Goal: Find specific page/section

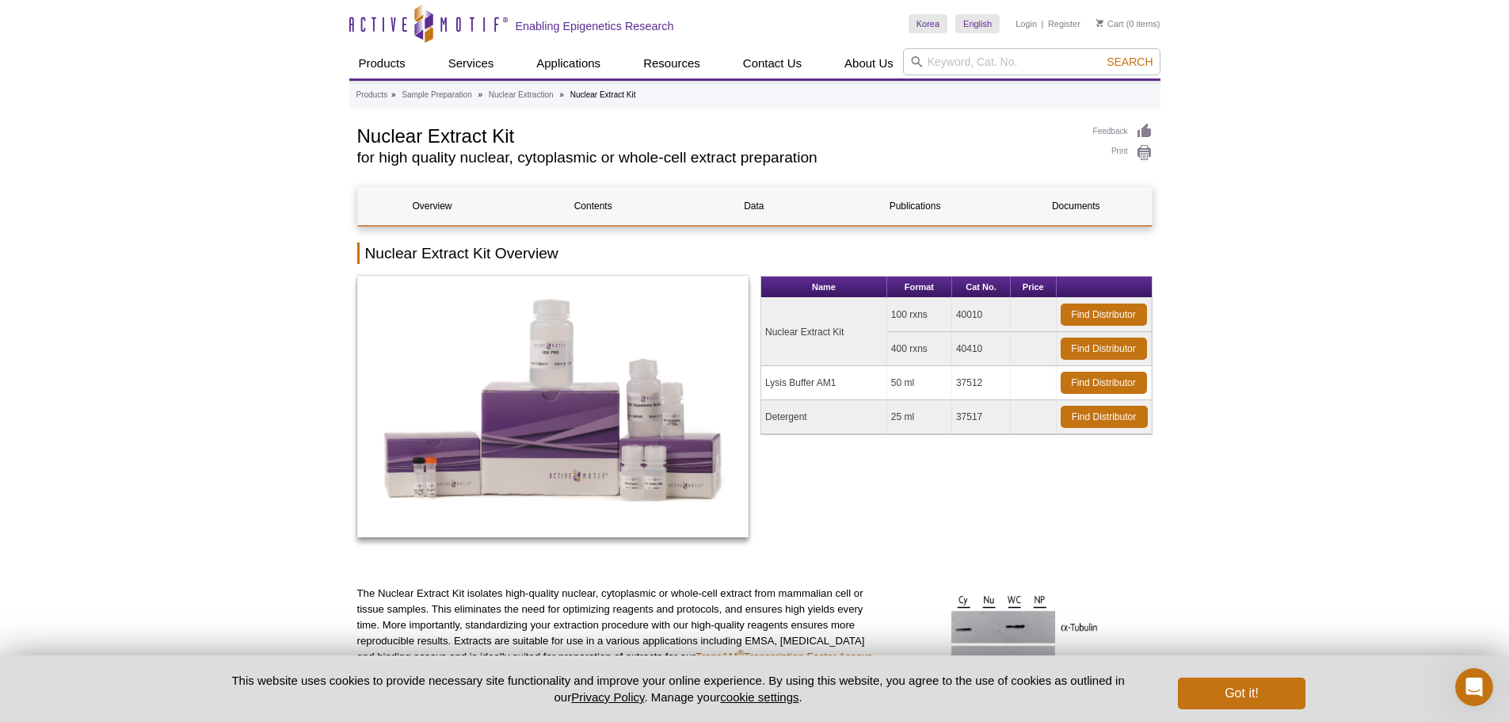
drag, startPoint x: 991, startPoint y: 317, endPoint x: 958, endPoint y: 315, distance: 32.5
click at [958, 315] on td "40010" at bounding box center [981, 315] width 59 height 34
copy td "40010"
click at [1096, 211] on link "Documents" at bounding box center [1075, 206] width 149 height 38
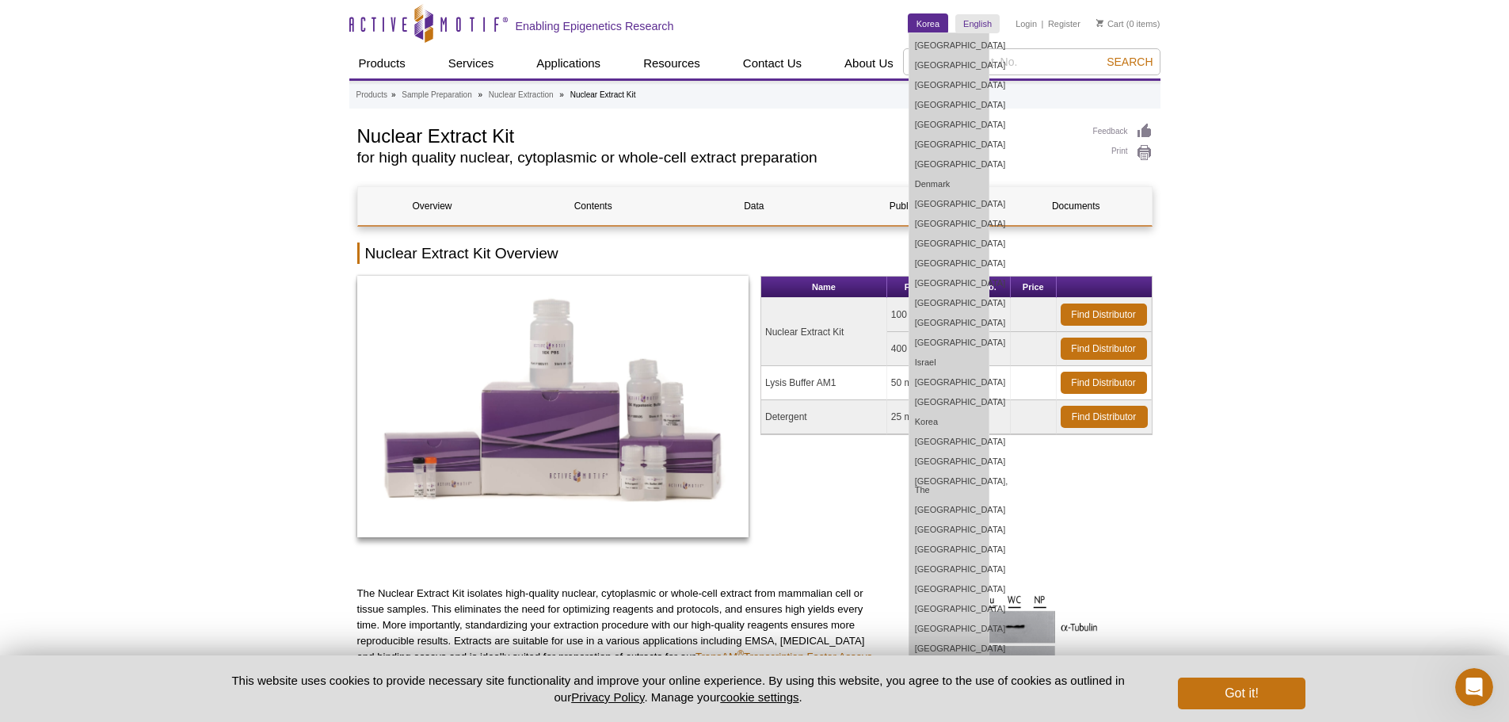
click at [926, 26] on link "Korea" at bounding box center [927, 23] width 39 height 19
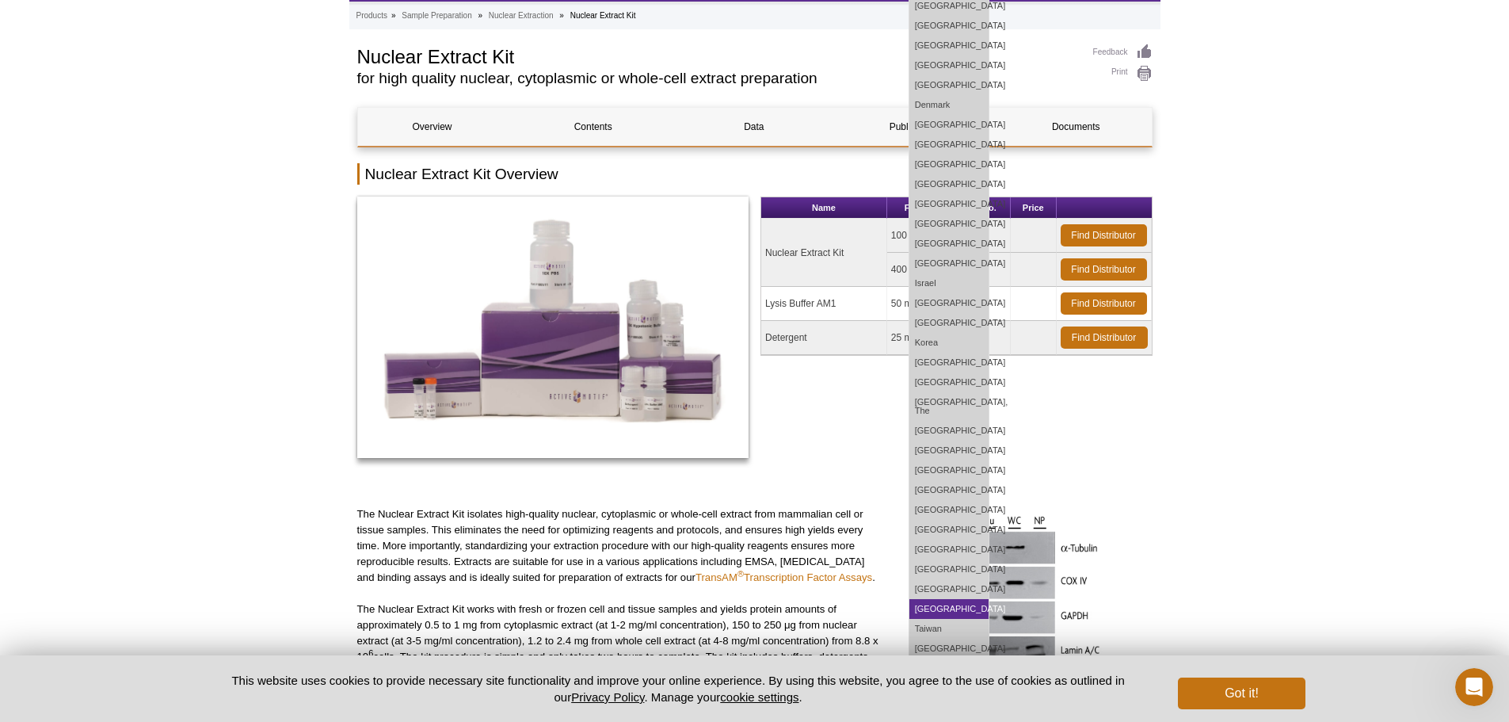
scroll to position [158, 0]
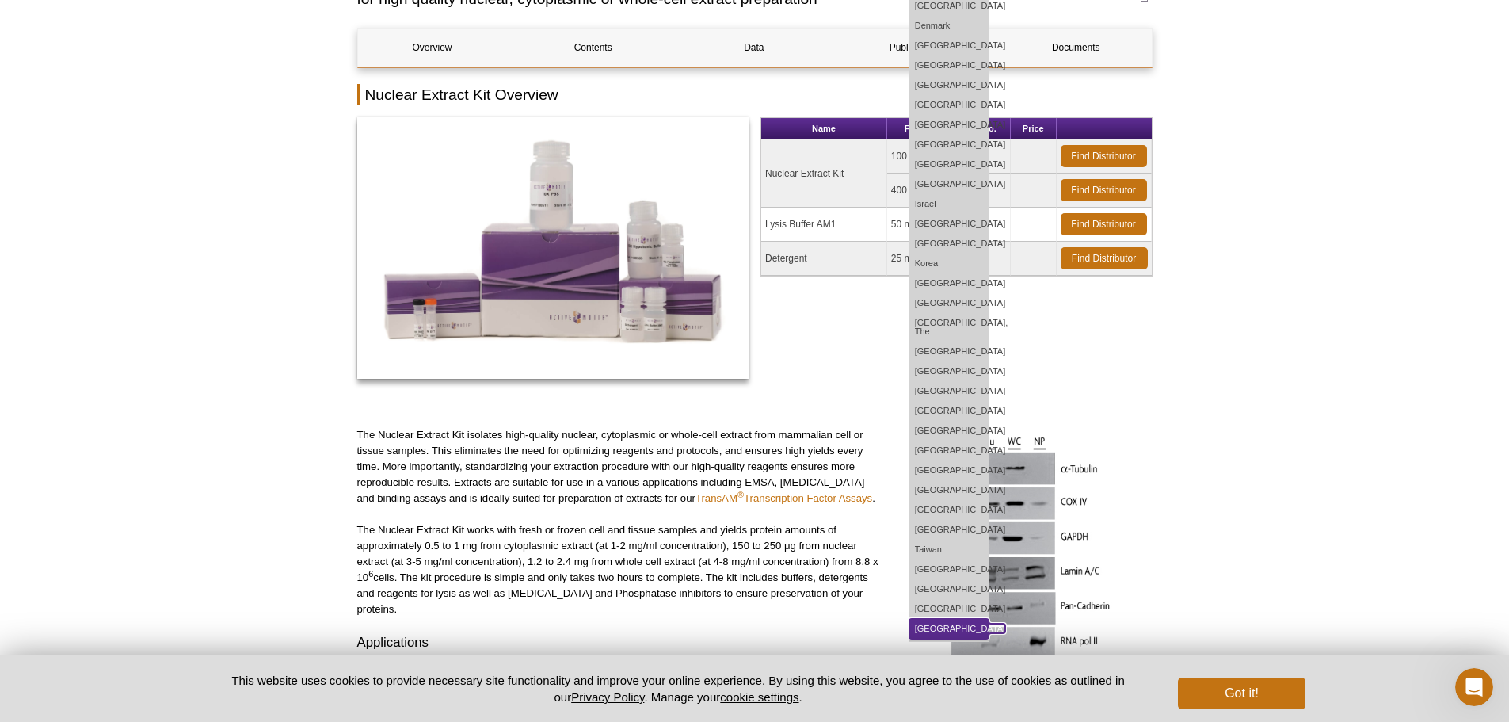
click at [954, 622] on link "[GEOGRAPHIC_DATA]" at bounding box center [948, 629] width 79 height 20
click at [960, 620] on link "[GEOGRAPHIC_DATA]" at bounding box center [948, 629] width 79 height 20
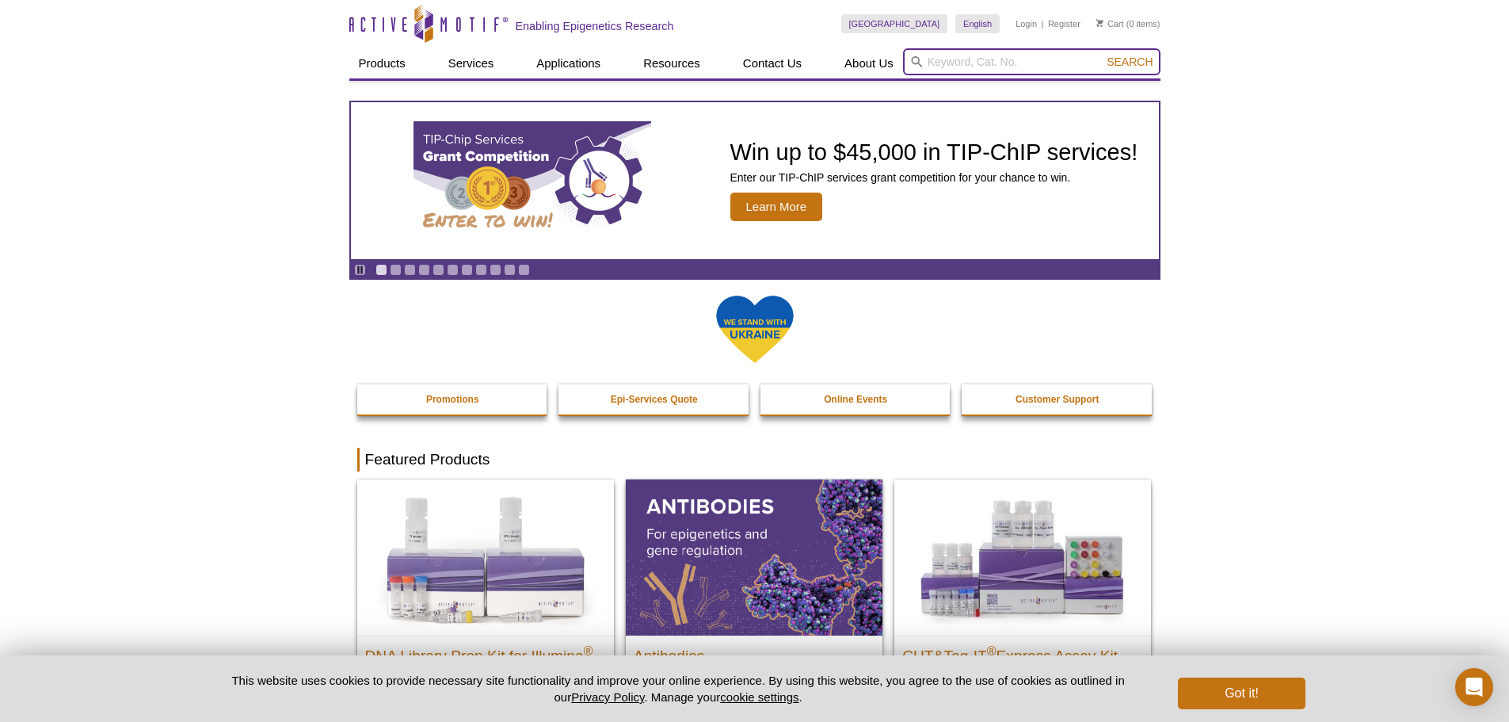
click at [999, 66] on input "search" at bounding box center [1031, 61] width 257 height 27
paste input "40010"
type input "40010"
click at [1102, 55] on button "Search" at bounding box center [1129, 62] width 55 height 14
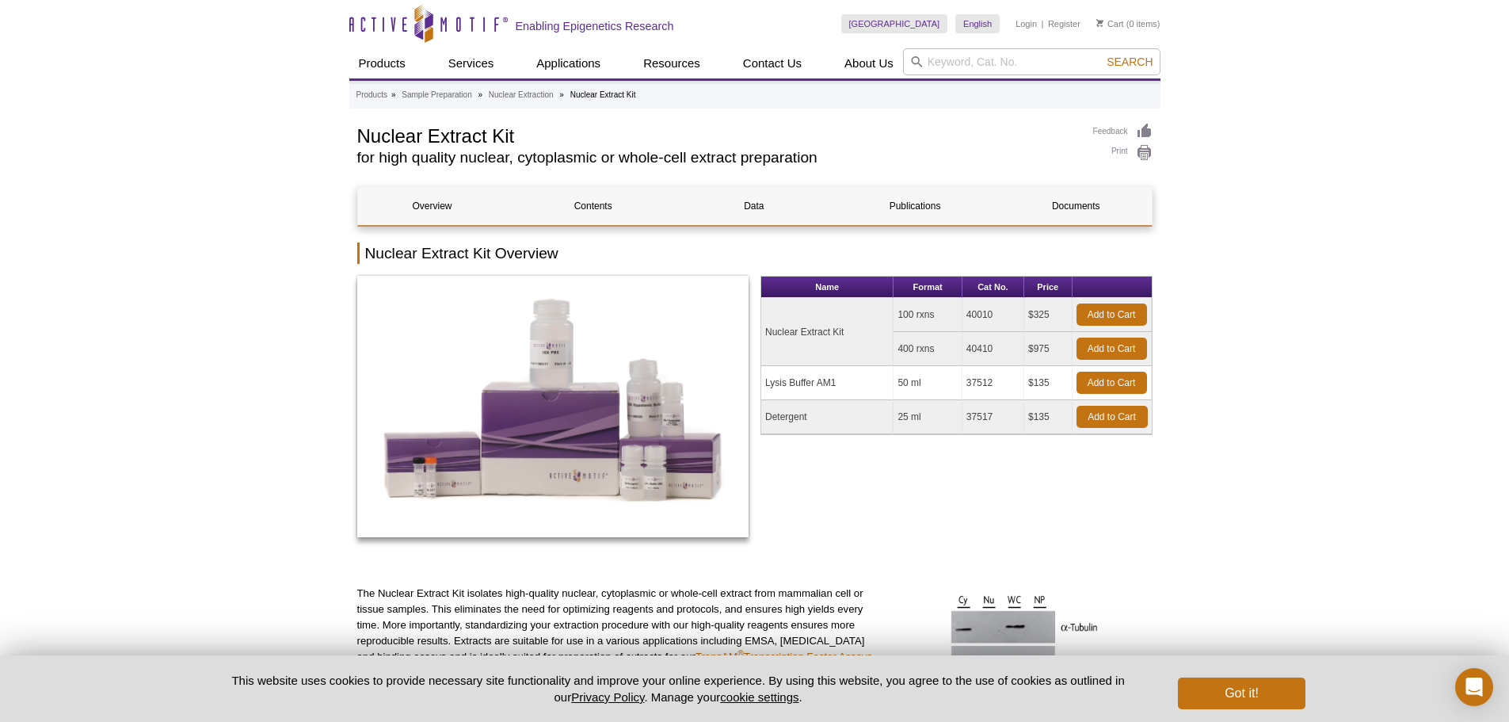
drag, startPoint x: 984, startPoint y: 320, endPoint x: 1006, endPoint y: 320, distance: 22.2
click at [1006, 320] on td "40010" at bounding box center [993, 315] width 62 height 34
click at [1007, 311] on td "40010" at bounding box center [993, 315] width 62 height 34
